Goal: Task Accomplishment & Management: Manage account settings

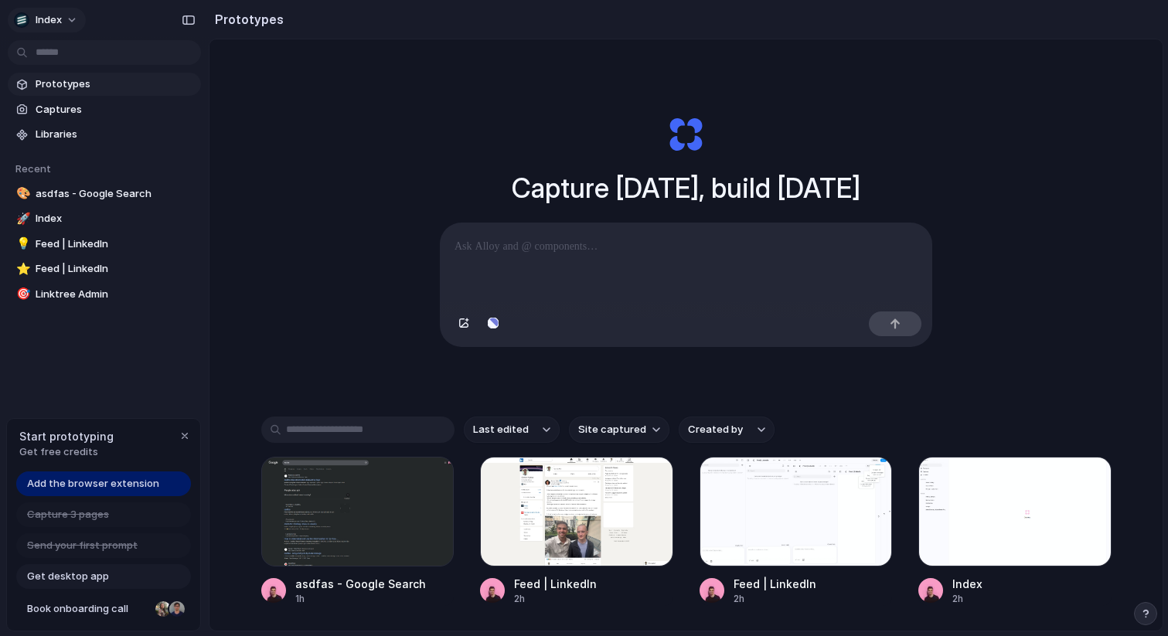
click at [47, 17] on span "Index" at bounding box center [49, 19] width 26 height 15
click at [60, 130] on span "Sign out" at bounding box center [56, 128] width 41 height 15
